Goal: Transaction & Acquisition: Purchase product/service

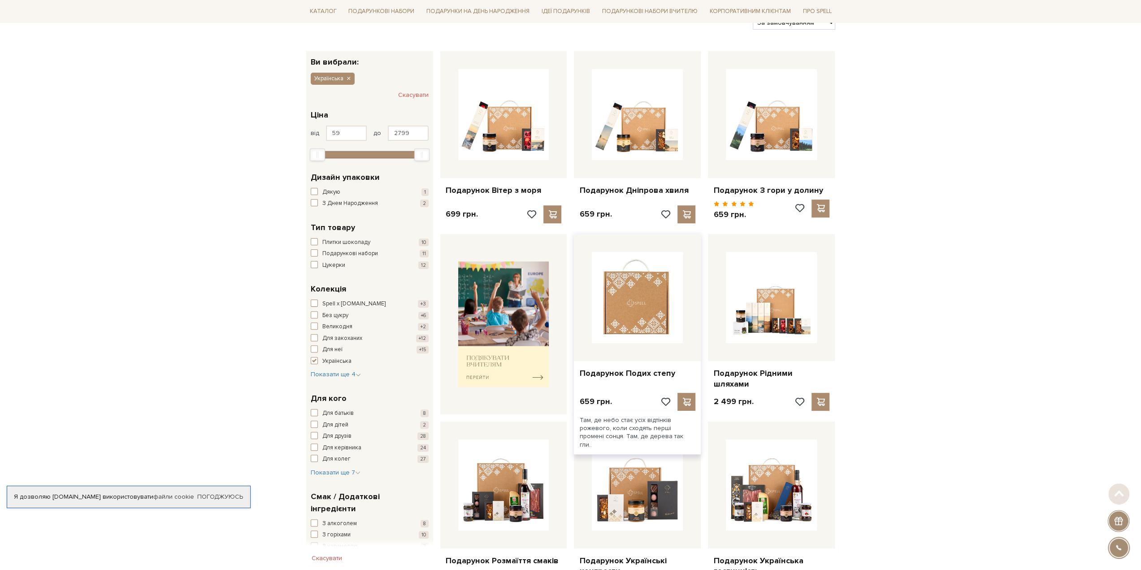
scroll to position [134, 0]
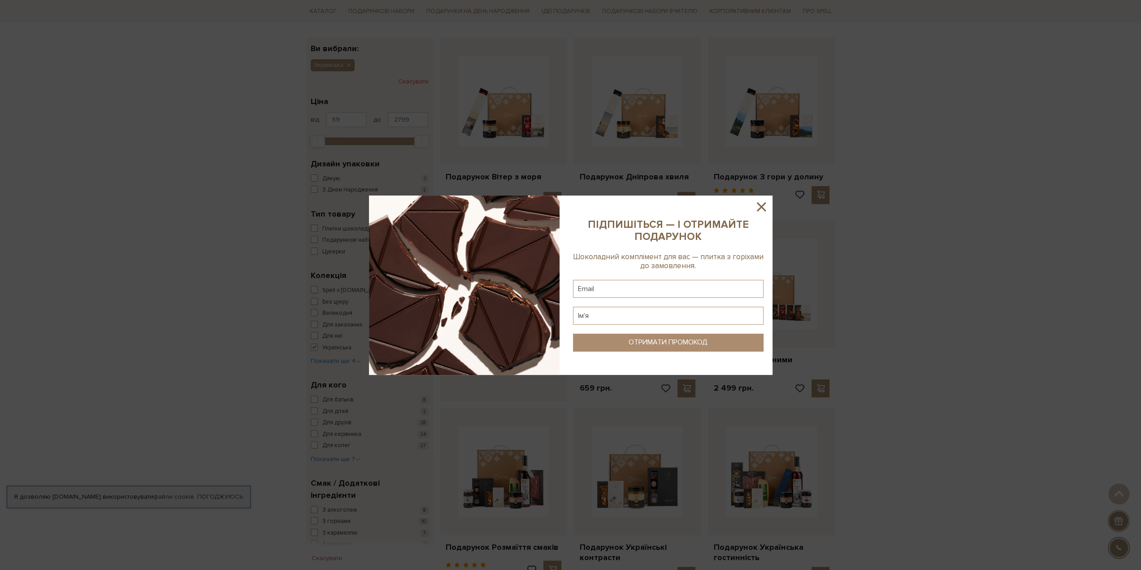
click at [756, 213] on icon at bounding box center [761, 206] width 15 height 15
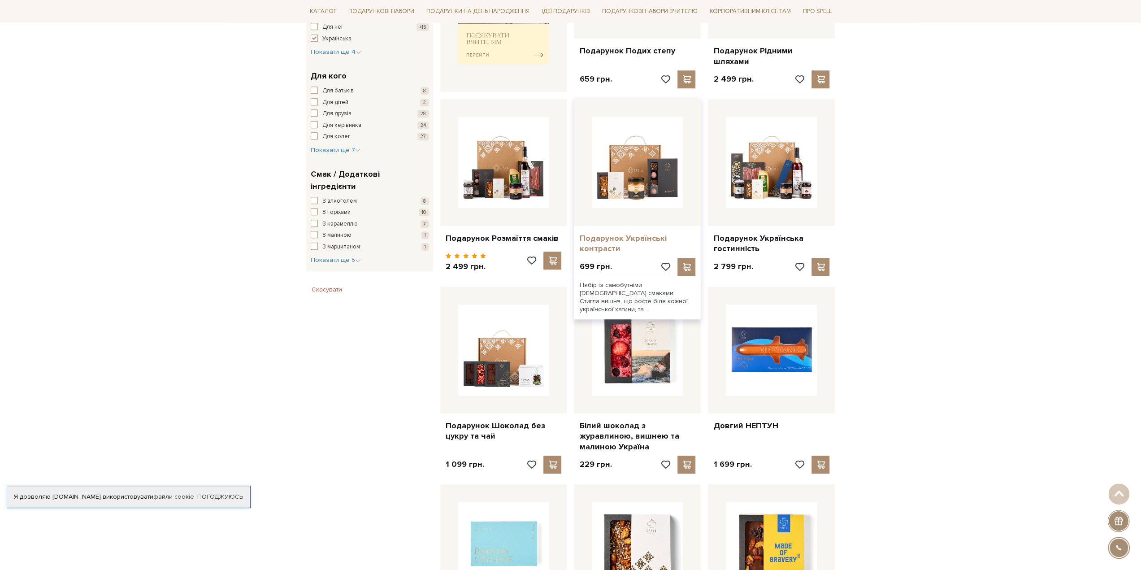
scroll to position [448, 0]
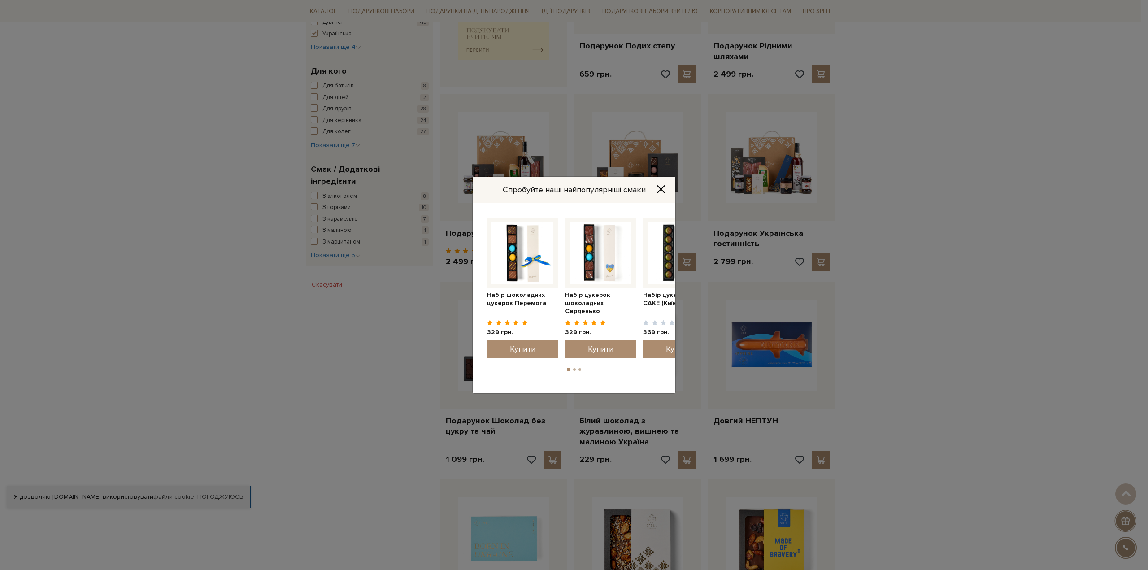
click at [662, 191] on icon "Close" at bounding box center [660, 189] width 9 height 9
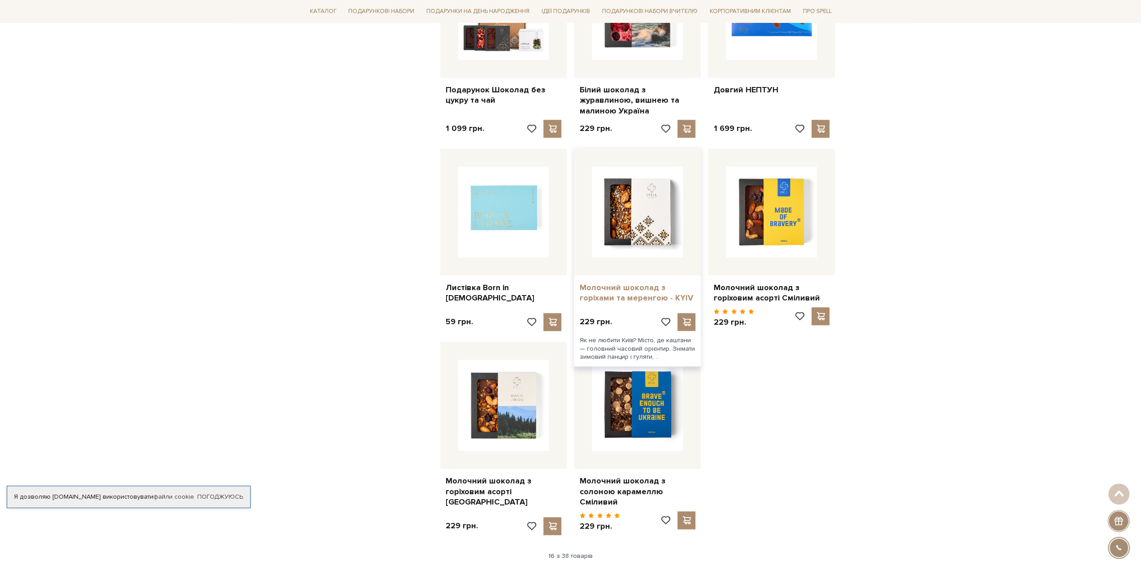
scroll to position [807, 0]
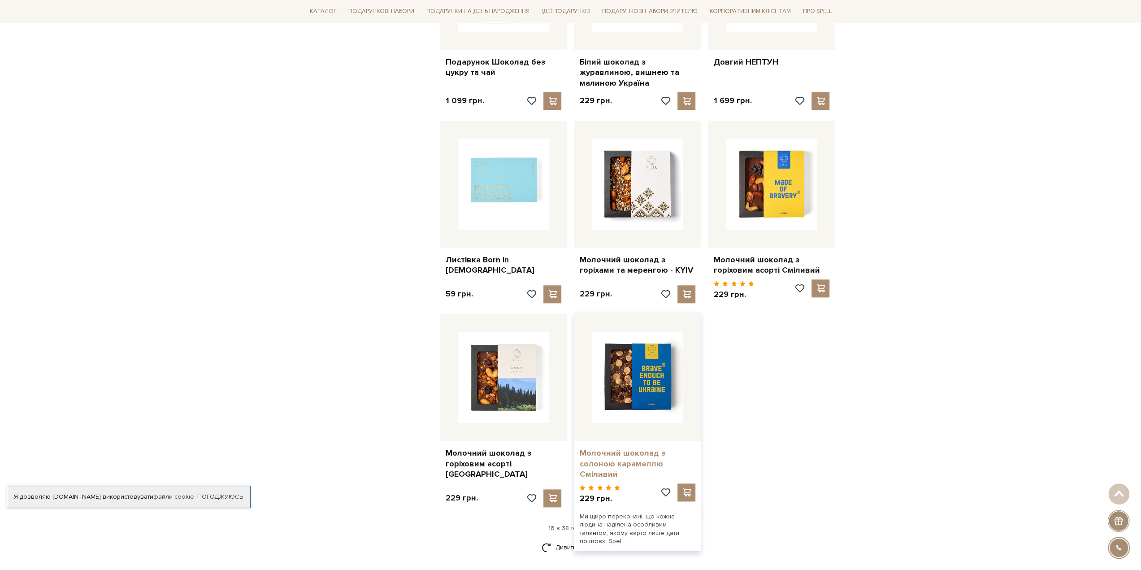
click at [598, 448] on link "Молочний шоколад з солоною карамеллю Сміливий" at bounding box center [637, 463] width 116 height 31
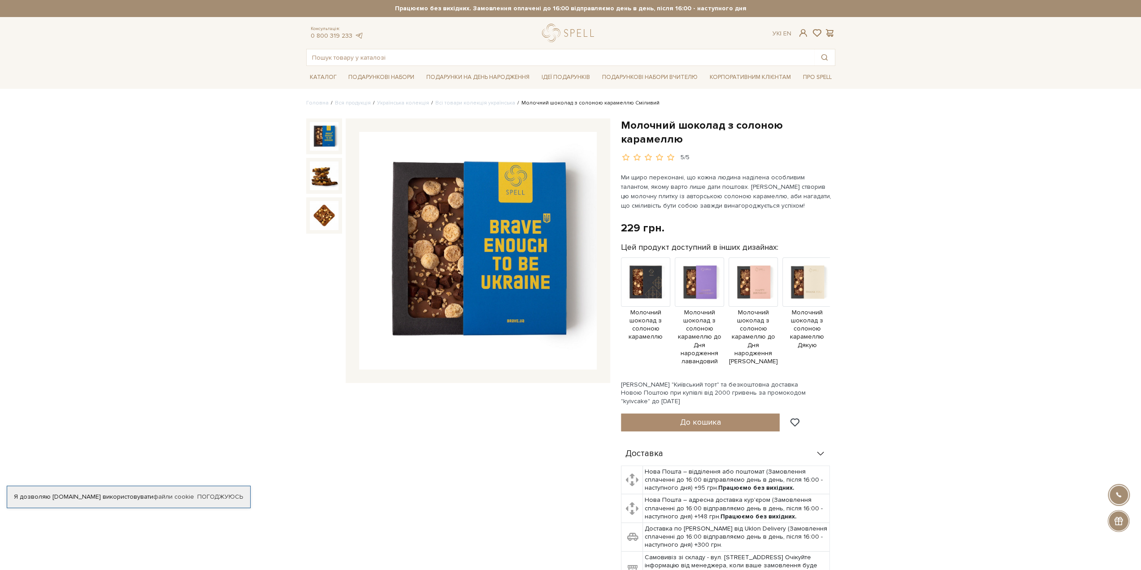
click at [436, 314] on img at bounding box center [478, 251] width 238 height 238
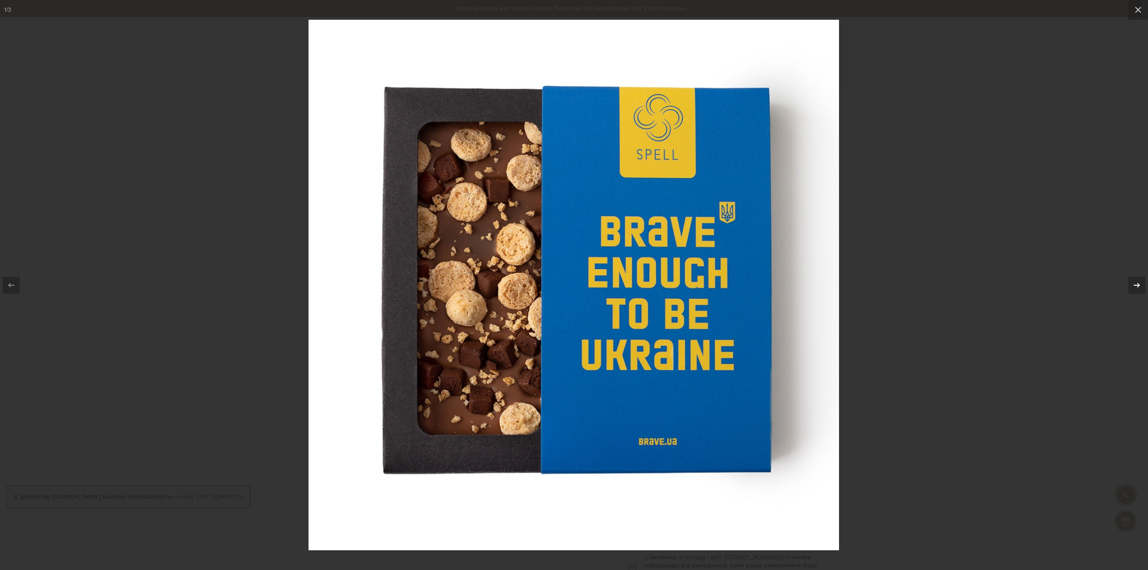
click at [1132, 288] on icon at bounding box center [1136, 285] width 11 height 11
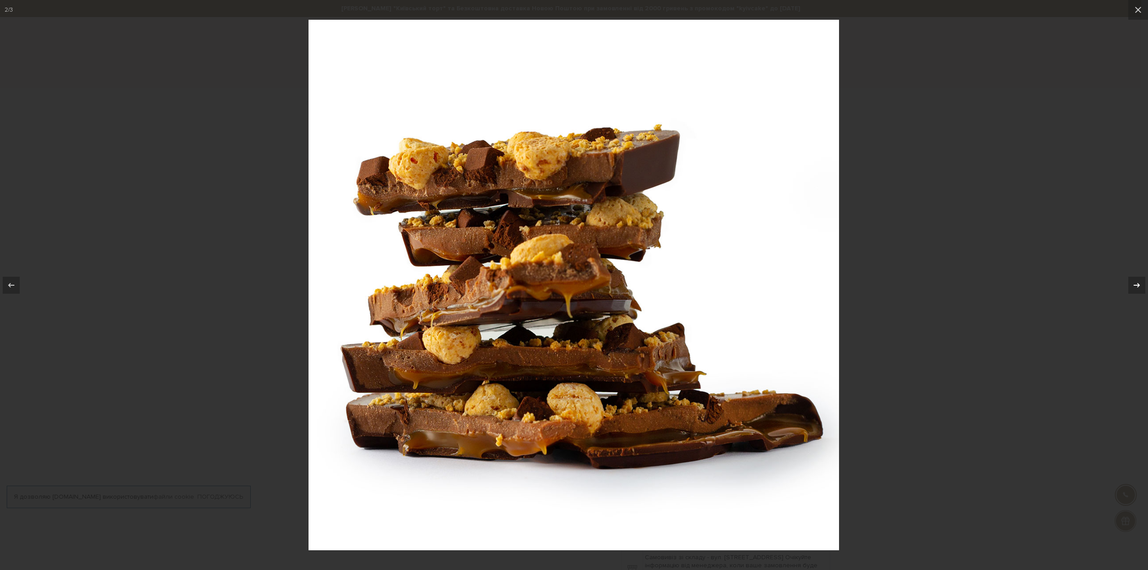
click at [1132, 288] on icon at bounding box center [1136, 285] width 11 height 11
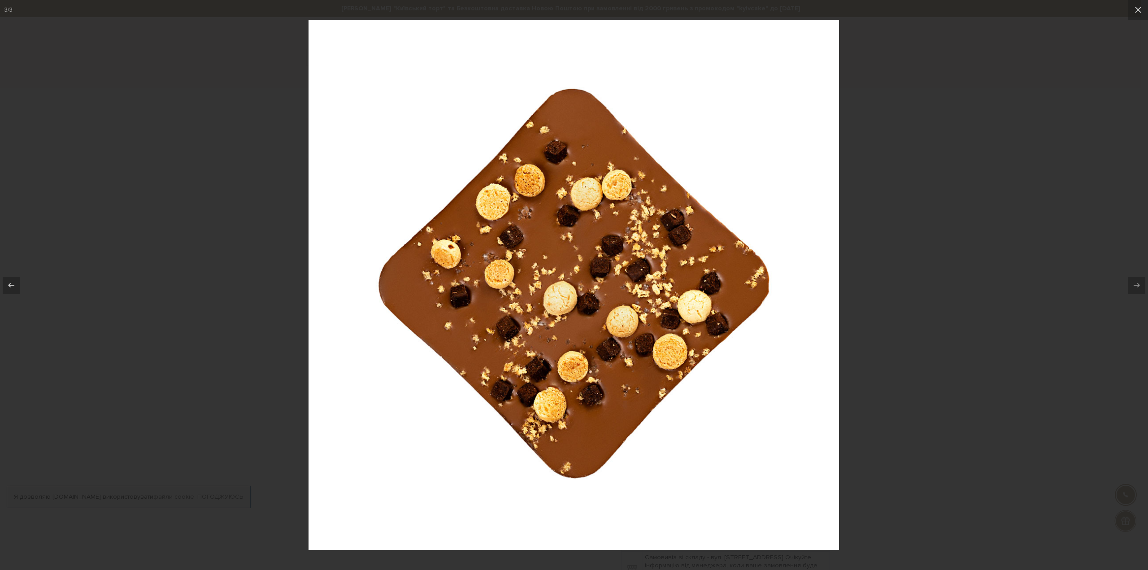
click at [955, 320] on div at bounding box center [574, 285] width 1148 height 570
